Goal: Contribute content: Add original content to the website for others to see

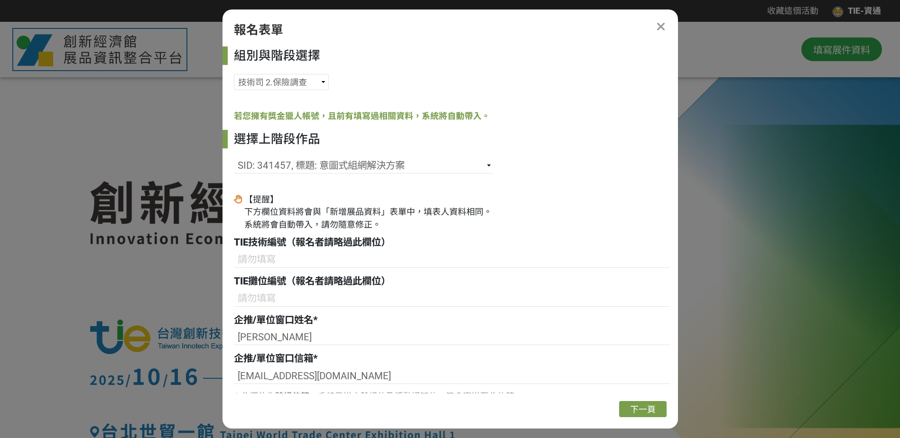
select select "185152:185383"
select select "341457"
select select "2"
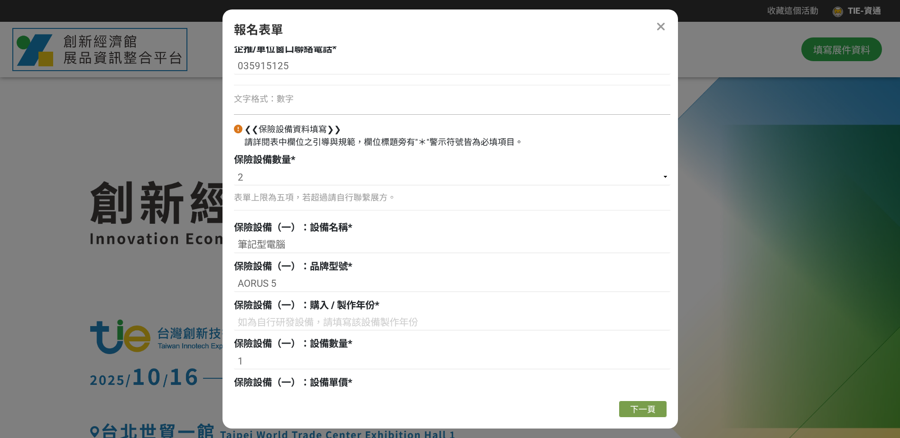
drag, startPoint x: 571, startPoint y: 134, endPoint x: 561, endPoint y: 138, distance: 11.1
click at [571, 134] on div "❮❮保險設備資料填寫❯❯ 請詳閱表中欄位之引導與規範，欄位標題旁有"＊"警示符號皆為必填項目。" at bounding box center [452, 136] width 436 height 26
click at [317, 323] on input at bounding box center [452, 322] width 436 height 16
paste input "2020/9月"
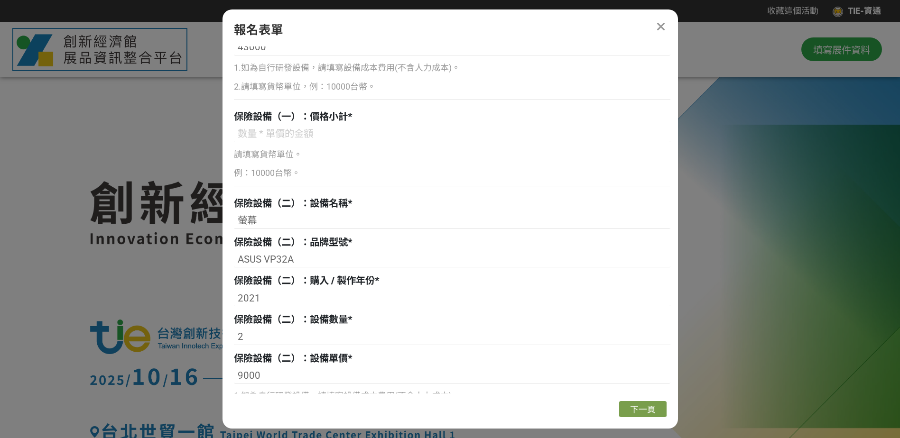
scroll to position [885, 0]
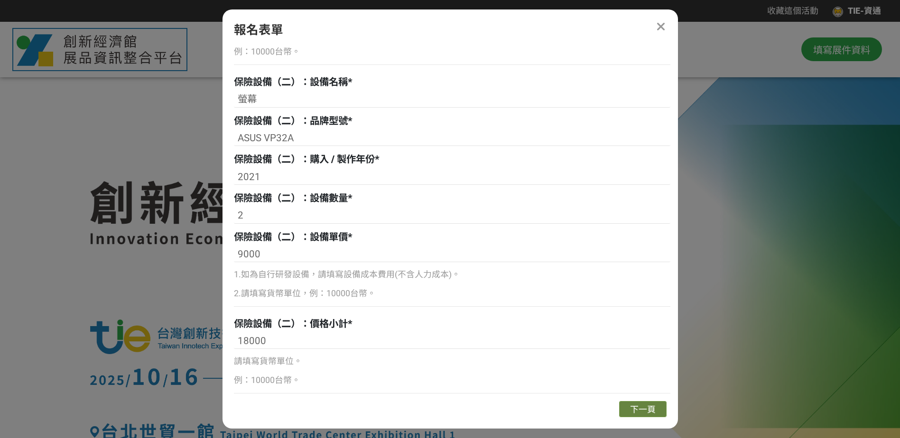
type input "2020/9月"
click at [647, 408] on span "下一頁" at bounding box center [643, 410] width 26 height 10
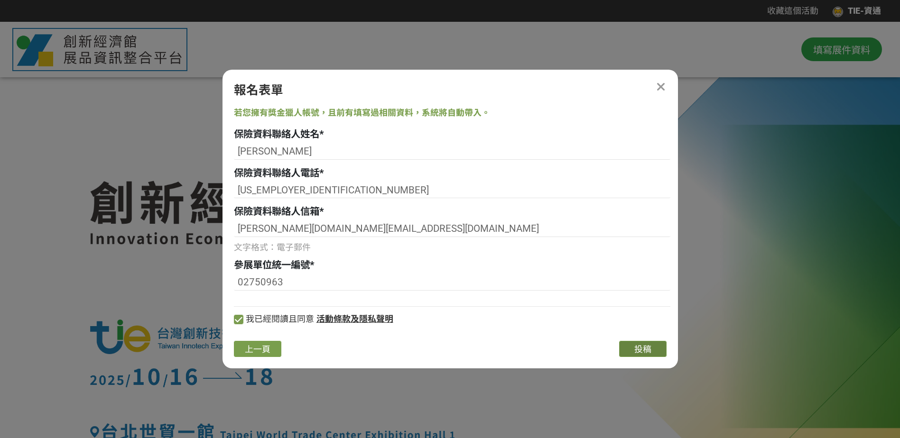
click at [643, 350] on span "投稿" at bounding box center [642, 349] width 17 height 10
click at [263, 354] on span "上一頁" at bounding box center [258, 349] width 26 height 10
select select "185152:185383"
select select "341457"
select select "2"
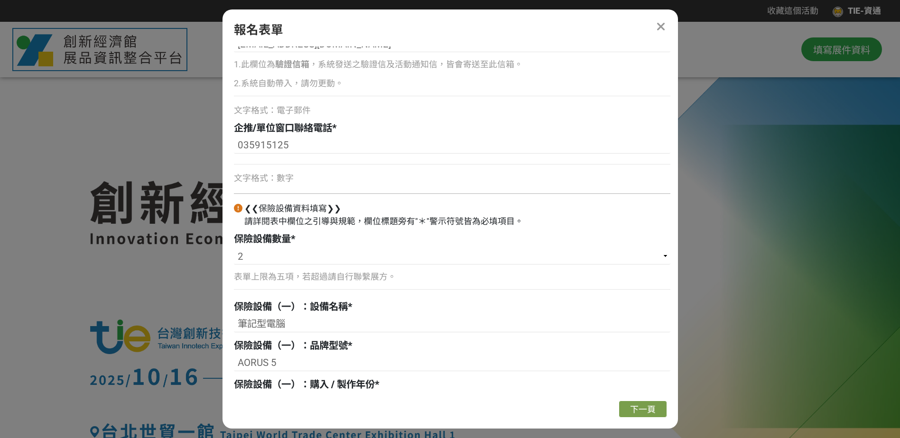
scroll to position [711, 0]
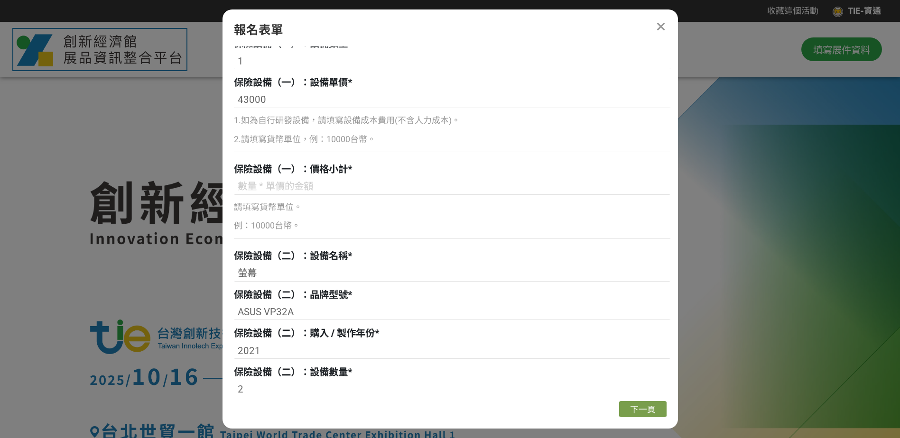
click at [316, 225] on p "例：10000台幣。" at bounding box center [452, 226] width 436 height 13
click at [284, 223] on p "例：10000台幣。" at bounding box center [452, 226] width 436 height 13
click at [271, 220] on p "例：10000台幣。" at bounding box center [452, 226] width 436 height 13
click at [265, 224] on p "例：10000台幣。" at bounding box center [452, 226] width 436 height 13
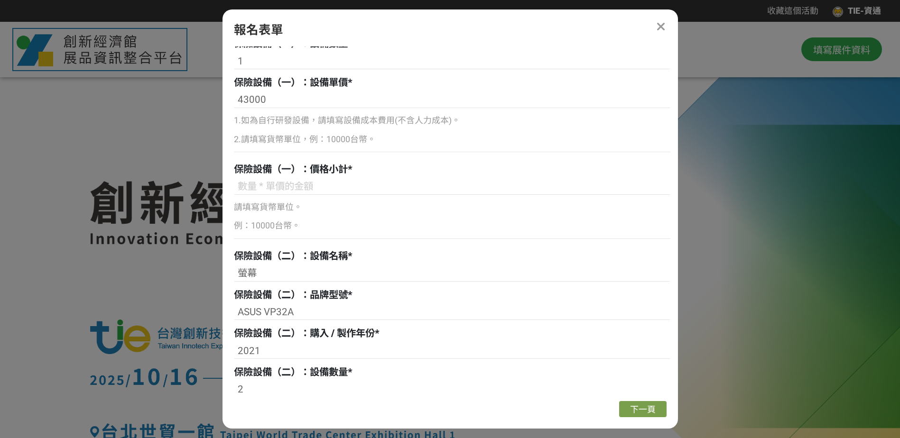
drag, startPoint x: 265, startPoint y: 224, endPoint x: 246, endPoint y: 225, distance: 19.5
click at [246, 226] on p "例：10000台幣。" at bounding box center [452, 226] width 436 height 13
drag, startPoint x: 266, startPoint y: 98, endPoint x: 215, endPoint y: 100, distance: 51.3
click at [262, 225] on p "例：10000台幣。" at bounding box center [452, 226] width 436 height 13
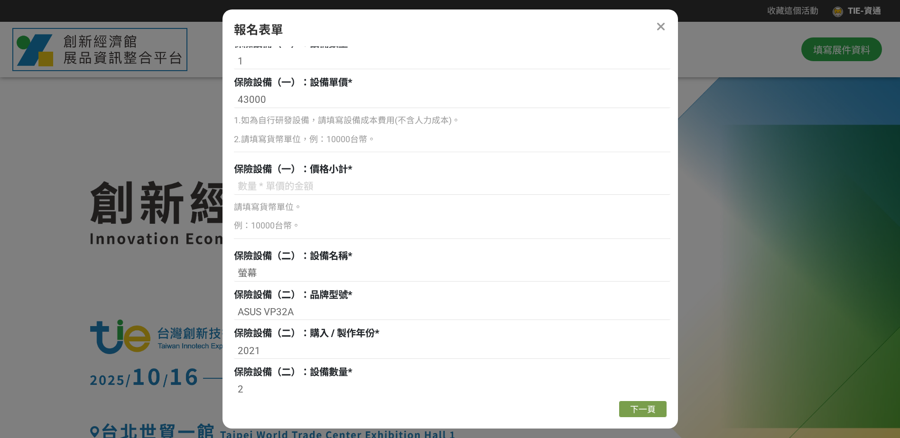
click at [273, 227] on p "例：10000台幣。" at bounding box center [452, 226] width 436 height 13
click at [274, 234] on div "請填寫貨幣單位。 例：10000台幣。" at bounding box center [452, 222] width 436 height 46
drag, startPoint x: 274, startPoint y: 234, endPoint x: 275, endPoint y: 228, distance: 5.9
click at [275, 228] on p "例：10000台幣。" at bounding box center [452, 226] width 436 height 13
click at [318, 228] on p "例：10000台幣。" at bounding box center [452, 226] width 436 height 13
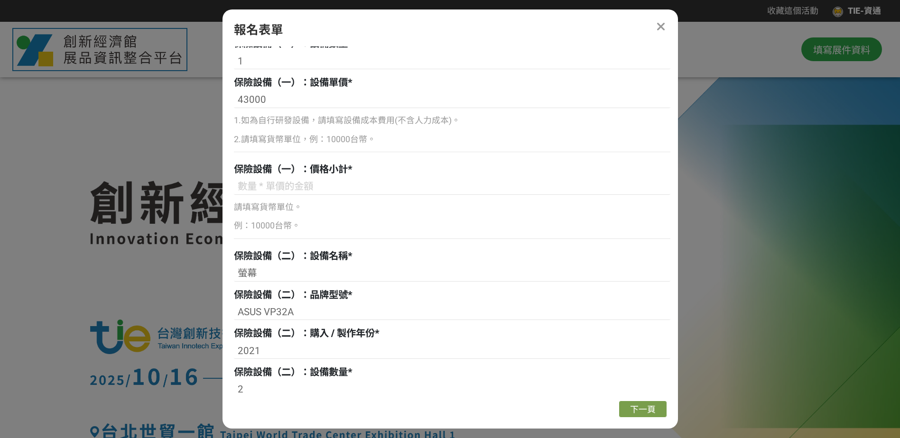
click at [310, 198] on div "請填寫貨幣單位。 例：10000台幣。" at bounding box center [452, 212] width 436 height 66
click at [309, 188] on input at bounding box center [452, 187] width 436 height 16
paste input "43000"
type input "43000"
click at [642, 412] on span "下一頁" at bounding box center [643, 410] width 26 height 10
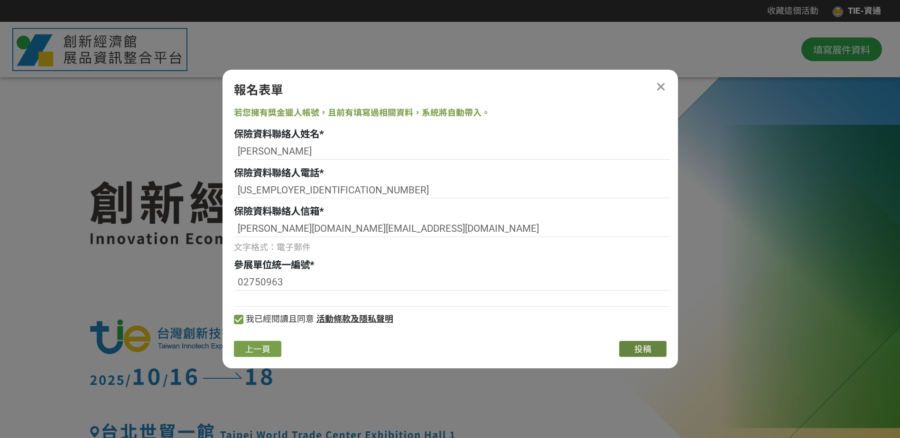
scroll to position [0, 0]
click at [643, 347] on span "投稿" at bounding box center [642, 349] width 17 height 10
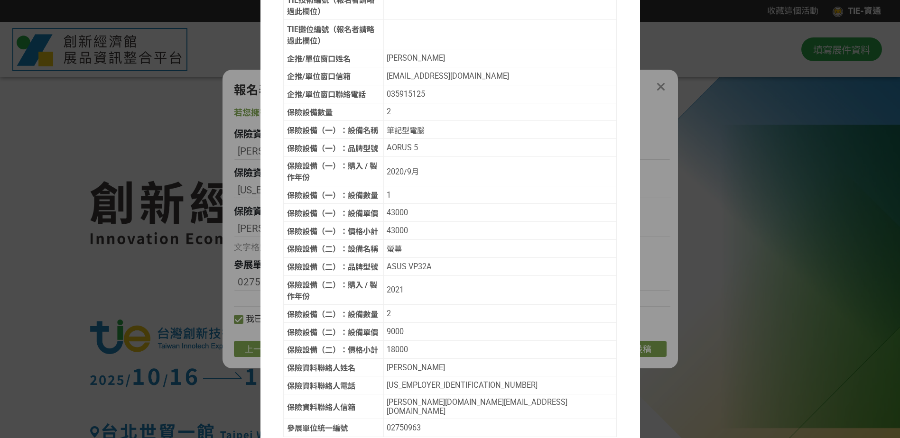
scroll to position [183, 0]
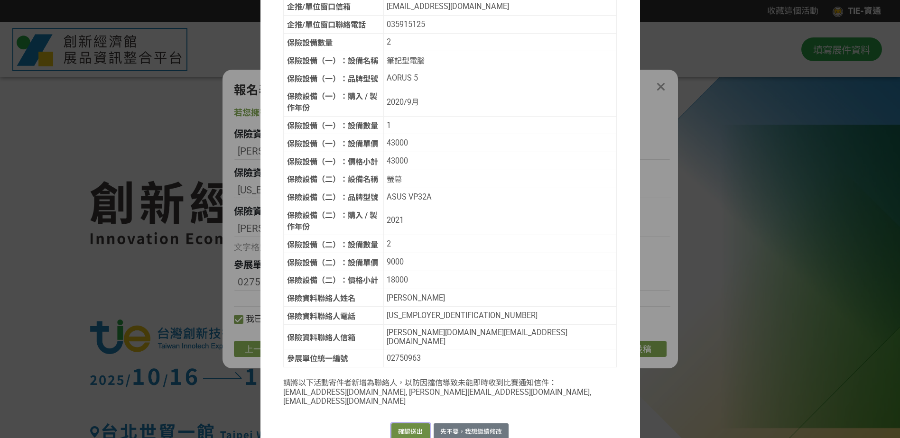
click at [410, 423] on button "確認送出" at bounding box center [410, 431] width 38 height 17
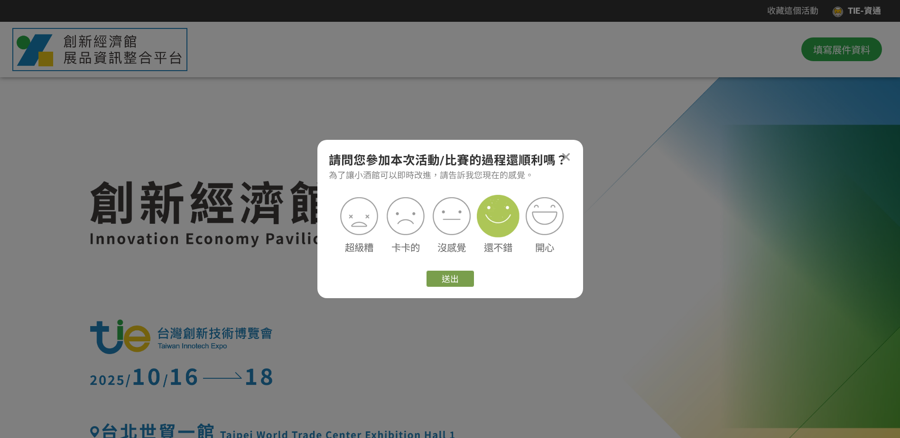
click at [491, 221] on img at bounding box center [498, 216] width 43 height 43
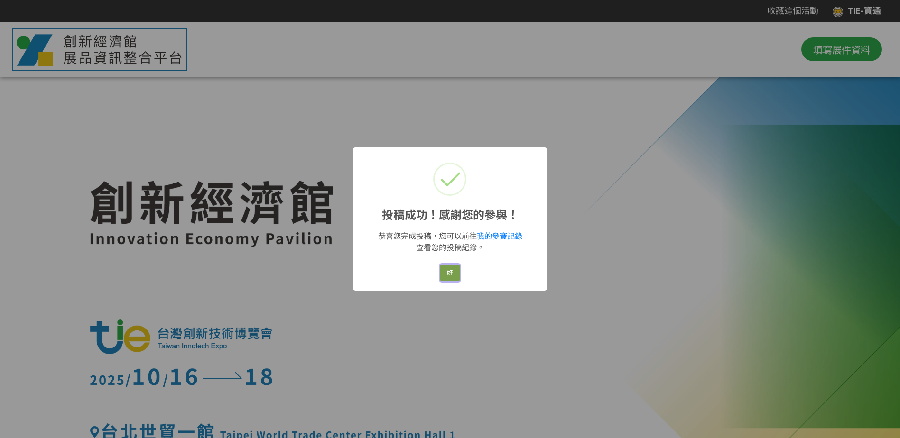
click at [447, 276] on button "好" at bounding box center [449, 273] width 19 height 17
